Goal: Transaction & Acquisition: Purchase product/service

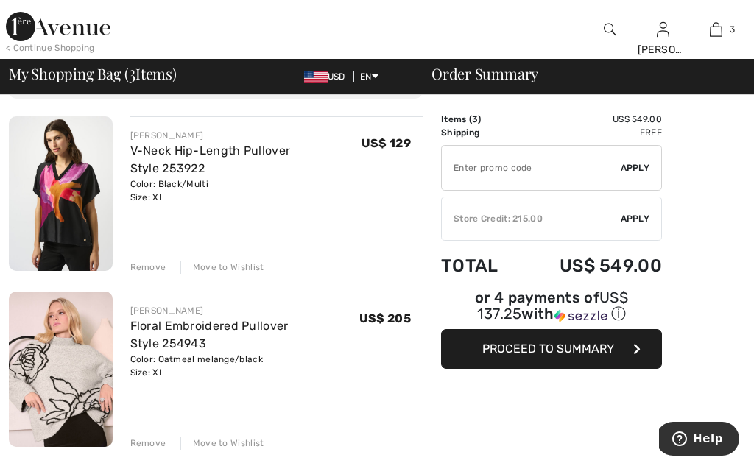
scroll to position [91, 0]
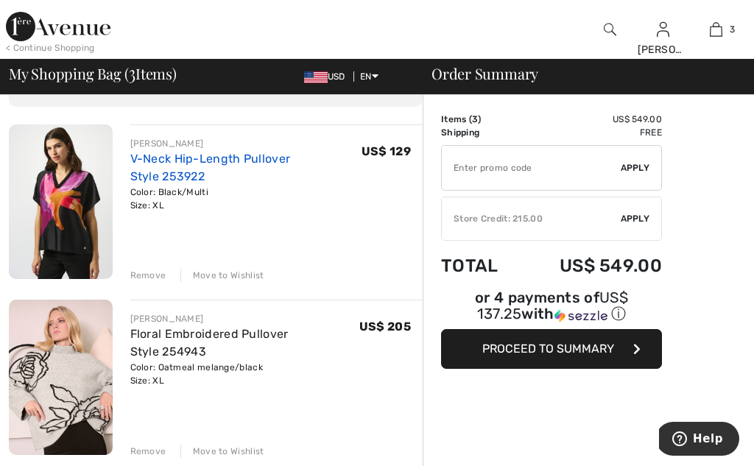
click at [185, 157] on link "V-Neck Hip-Length Pullover Style 253922" at bounding box center [210, 168] width 161 height 32
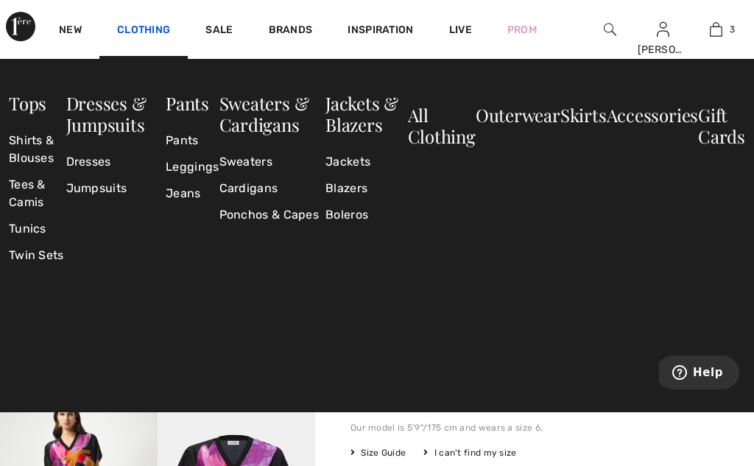
click at [124, 34] on link "Clothing" at bounding box center [143, 31] width 53 height 15
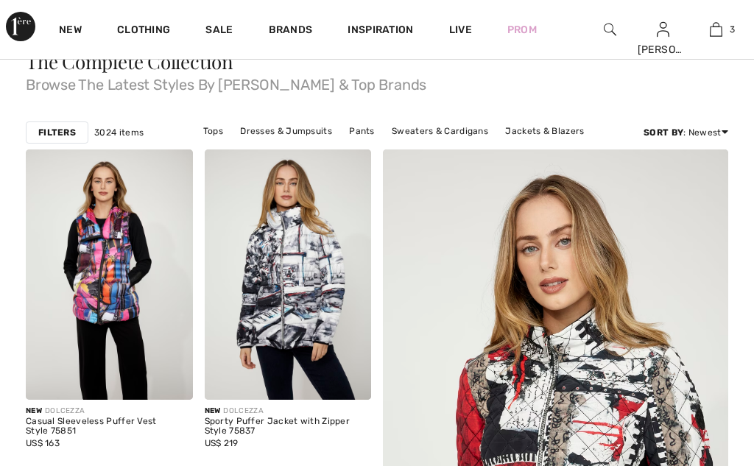
checkbox input "true"
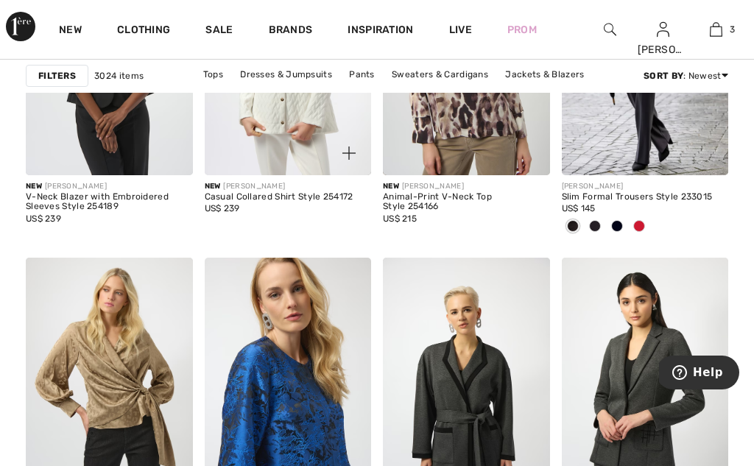
scroll to position [3600, 0]
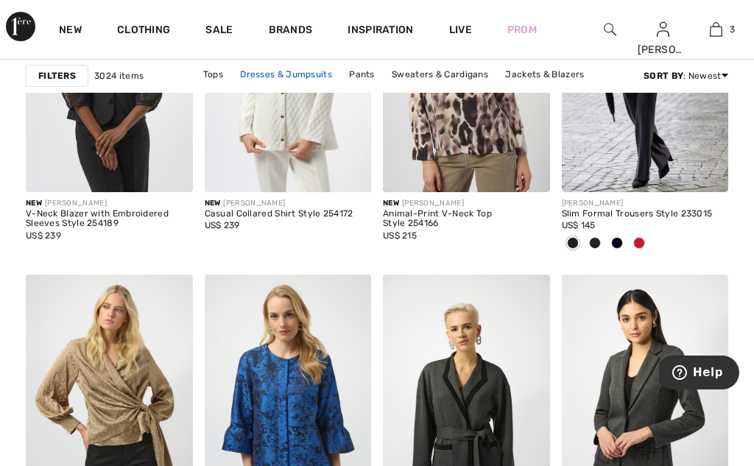
click at [247, 74] on link "Dresses & Jumpsuits" at bounding box center [286, 74] width 107 height 19
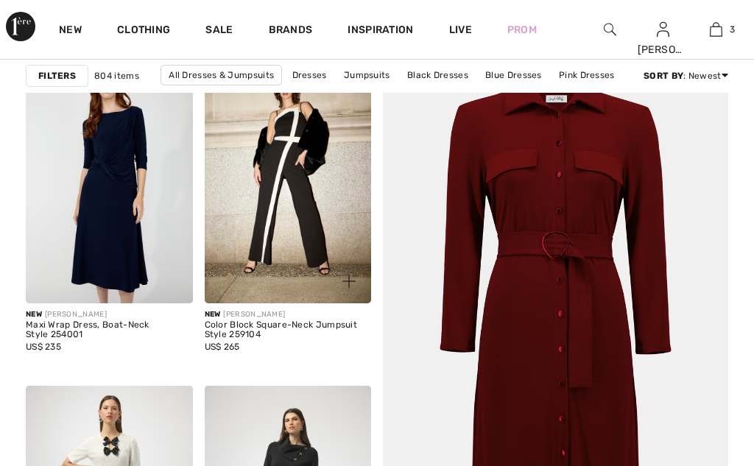
checkbox input "true"
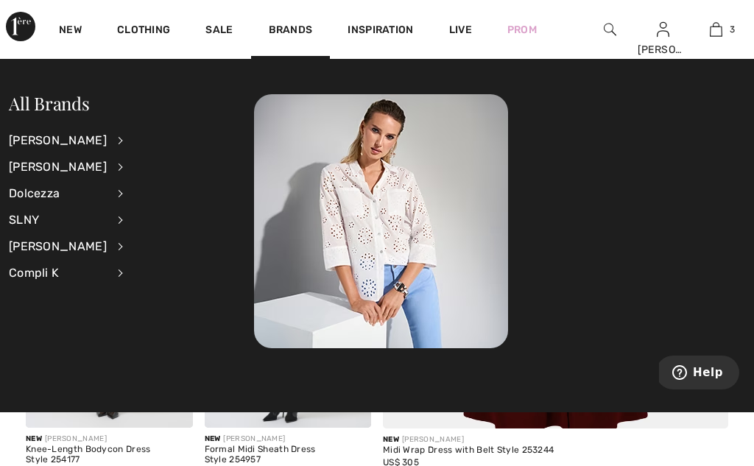
scroll to position [450, 0]
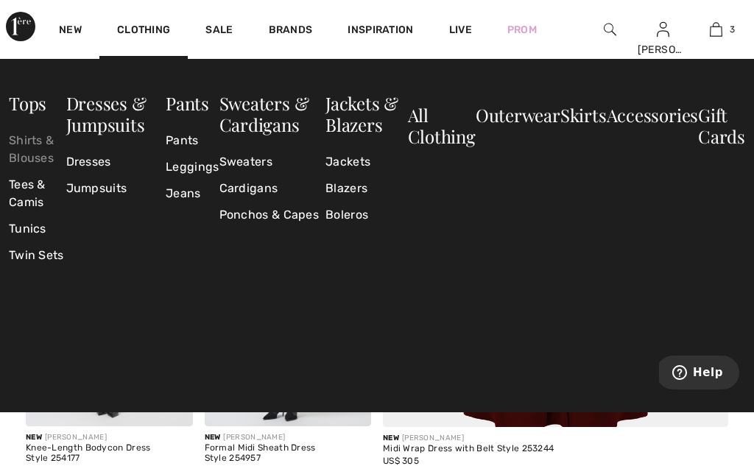
click at [45, 149] on link "Shirts & Blouses" at bounding box center [37, 149] width 57 height 44
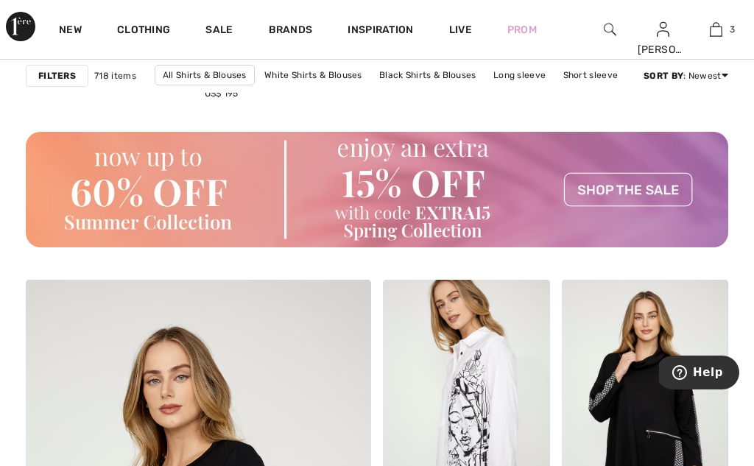
scroll to position [2792, 0]
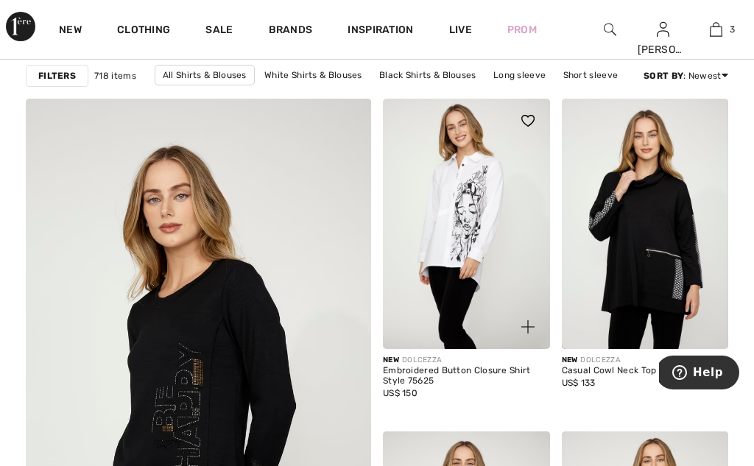
click at [432, 189] on img at bounding box center [466, 224] width 167 height 250
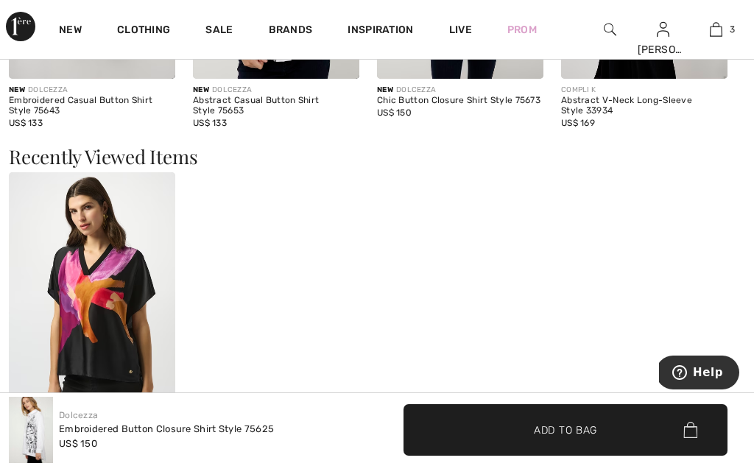
scroll to position [1549, 0]
